Goal: Task Accomplishment & Management: Use online tool/utility

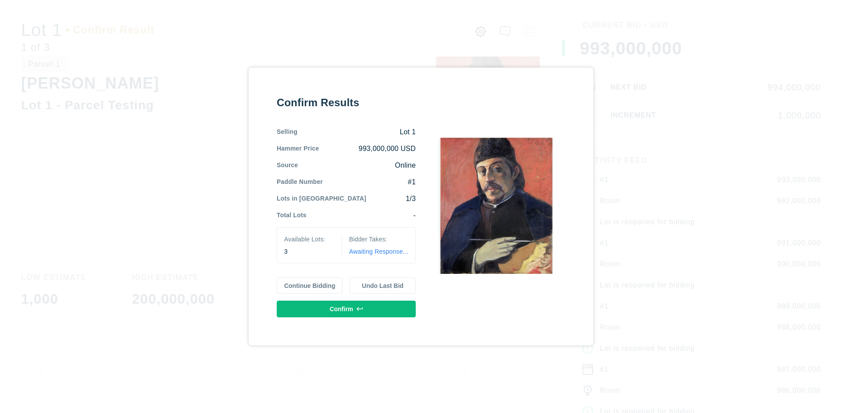
click at [310, 285] on button "Continue Bidding" at bounding box center [310, 285] width 66 height 17
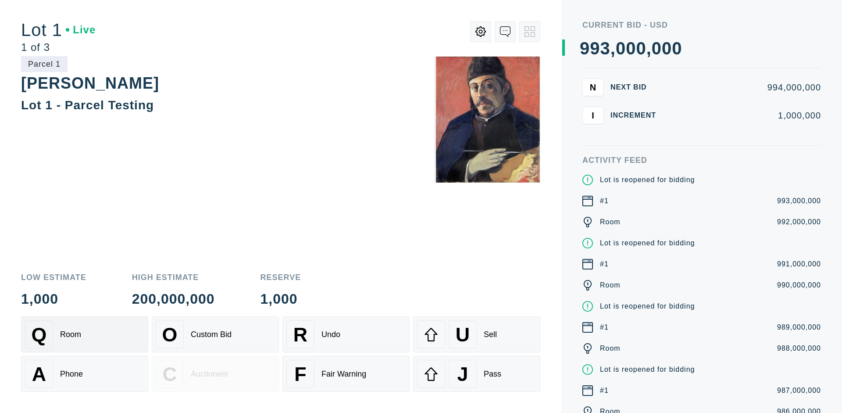
click at [85, 334] on div "Q Room" at bounding box center [84, 334] width 119 height 28
